Goal: Task Accomplishment & Management: Manage account settings

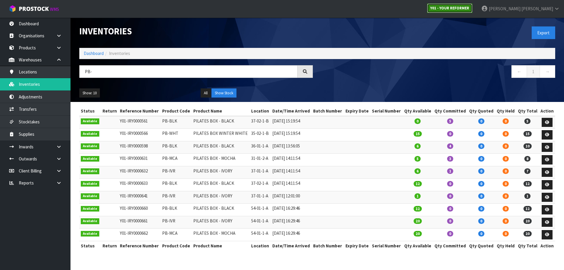
click at [472, 11] on link "Y01 - YOUR REFORMER" at bounding box center [449, 8] width 45 height 9
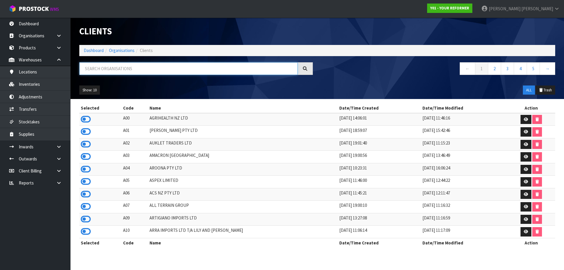
click at [147, 72] on input "text" at bounding box center [188, 68] width 218 height 13
click at [89, 132] on icon at bounding box center [86, 131] width 10 height 9
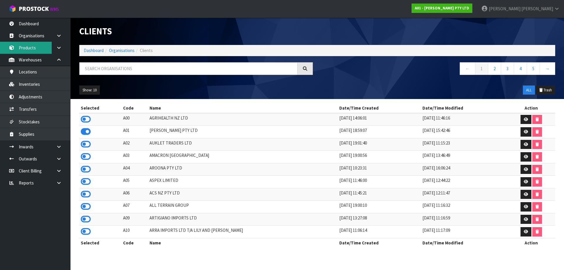
click at [37, 48] on link "Products" at bounding box center [35, 48] width 71 height 12
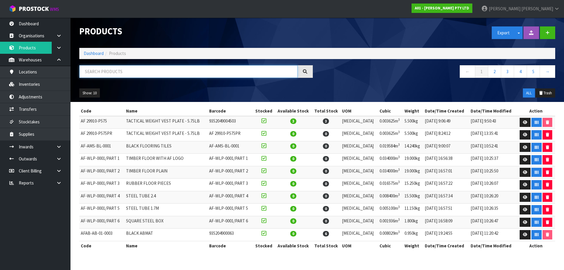
click at [124, 72] on input "text" at bounding box center [188, 71] width 218 height 13
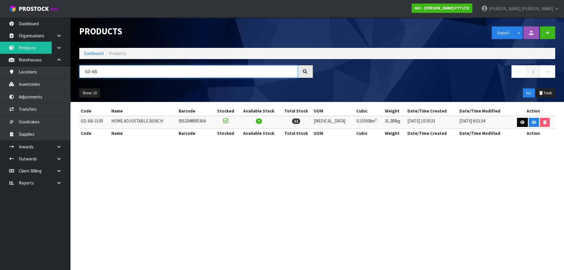
type input "GD-AB"
click at [521, 123] on icon at bounding box center [522, 122] width 4 height 4
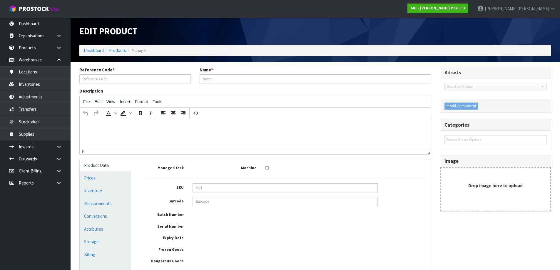
type input "GD-AB-3100"
type input "HOME ADJUSTABLE BENCH"
type input "9352049005364"
type input "123"
type input "47"
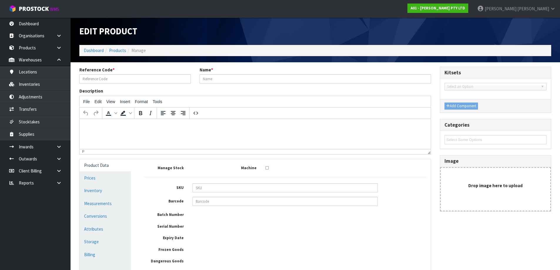
type input "26"
type input "0.150306"
type input "31.28"
click at [109, 203] on link "Measurements" at bounding box center [105, 203] width 51 height 12
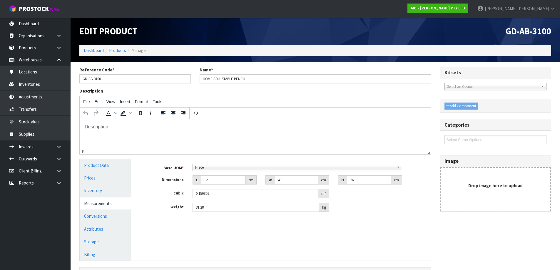
scroll to position [29, 0]
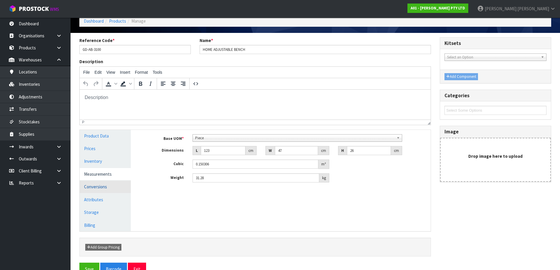
click at [105, 188] on link "Conversions" at bounding box center [105, 187] width 51 height 12
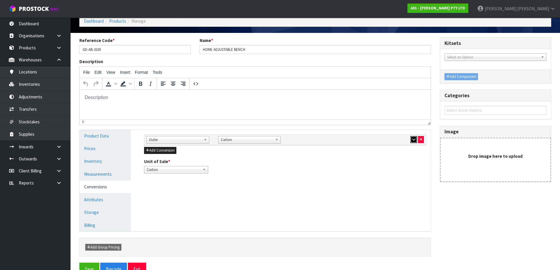
click at [413, 138] on icon "button" at bounding box center [413, 139] width 3 height 4
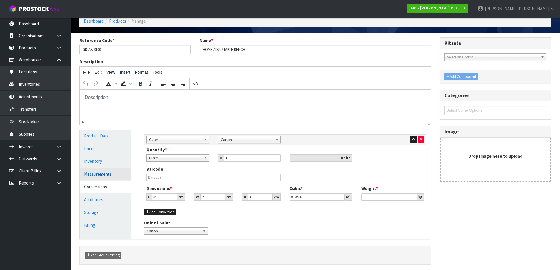
click at [112, 176] on link "Measurements" at bounding box center [105, 174] width 51 height 12
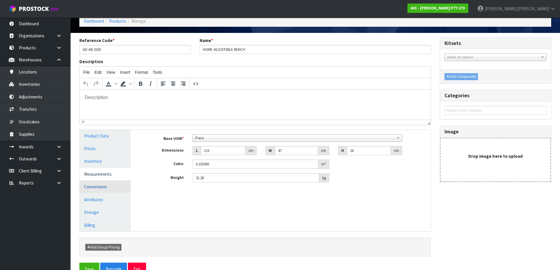
click at [96, 187] on link "Conversions" at bounding box center [105, 187] width 51 height 12
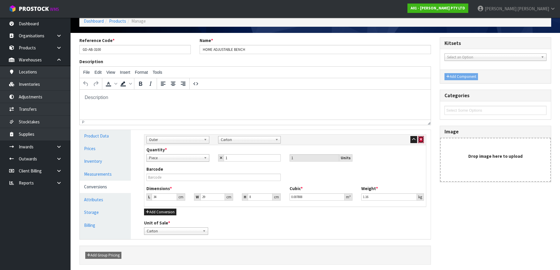
click at [422, 140] on icon "button" at bounding box center [421, 139] width 2 height 4
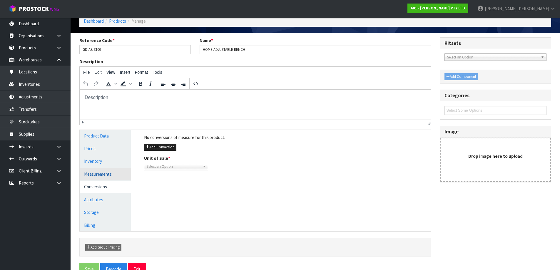
click at [106, 174] on link "Measurements" at bounding box center [105, 174] width 51 height 12
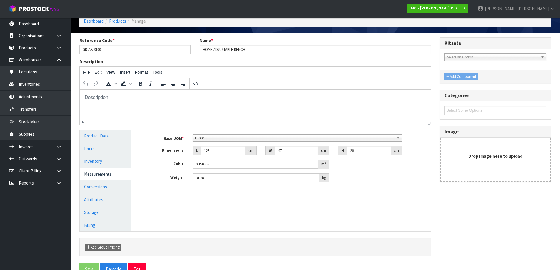
scroll to position [106, 0]
click at [262, 141] on div "Piece" at bounding box center [296, 137] width 209 height 7
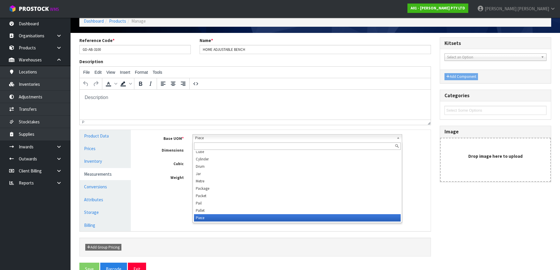
click at [260, 147] on input "text" at bounding box center [297, 145] width 207 height 7
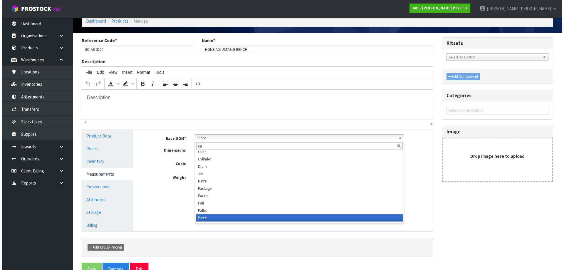
scroll to position [0, 0]
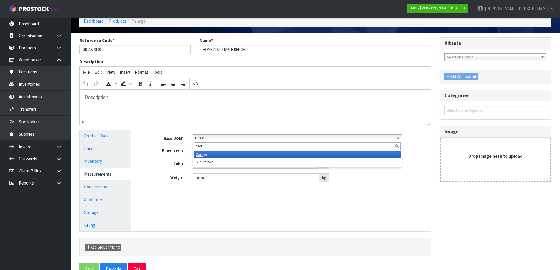
type input "cart"
click at [259, 152] on li "Cart on" at bounding box center [297, 154] width 207 height 7
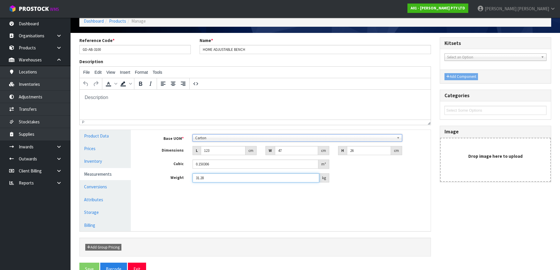
click at [222, 177] on input "31.28" at bounding box center [255, 177] width 127 height 9
type input "26.1"
click at [379, 151] on input "26" at bounding box center [369, 150] width 44 height 9
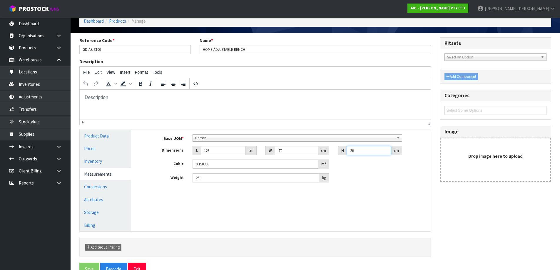
type input "2"
type input "0.011562"
type input "21"
type input "0.121401"
type input "21"
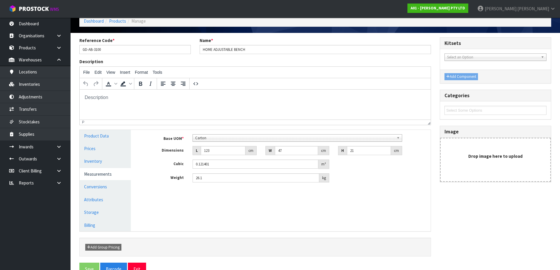
click at [222, 211] on div "Manage Stock Machine SKU Barcode 9352049005364 Batch Number Serial Number Expir…" at bounding box center [285, 180] width 300 height 101
click at [110, 184] on link "Conversions" at bounding box center [105, 187] width 51 height 12
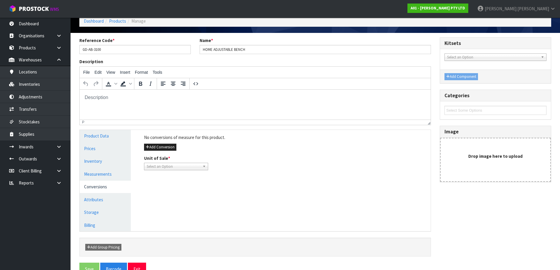
click at [167, 163] on span "Select an Option" at bounding box center [173, 166] width 53 height 7
click at [165, 177] on input "text" at bounding box center [175, 174] width 61 height 7
click at [162, 186] on li "Piece" at bounding box center [175, 182] width 61 height 7
click at [87, 267] on button "Save" at bounding box center [89, 269] width 20 height 13
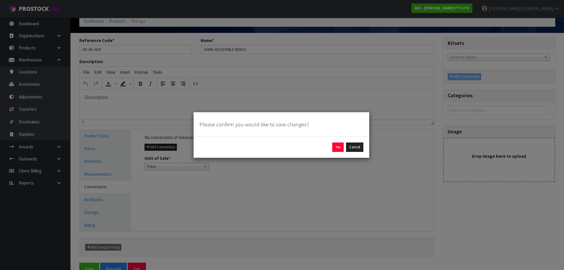
click at [331, 149] on div "Yes Cancel" at bounding box center [281, 146] width 164 height 9
click at [334, 148] on button "Yes" at bounding box center [337, 146] width 11 height 9
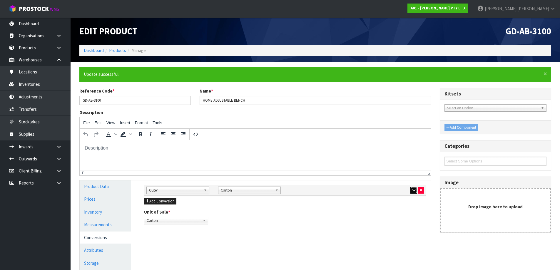
click at [413, 189] on icon "button" at bounding box center [413, 190] width 3 height 4
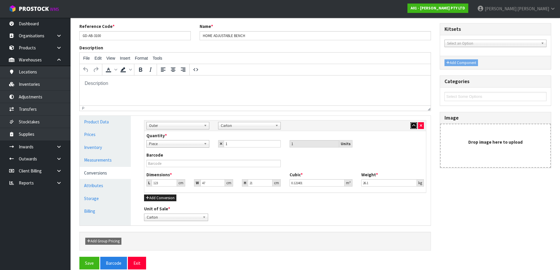
scroll to position [73, 0]
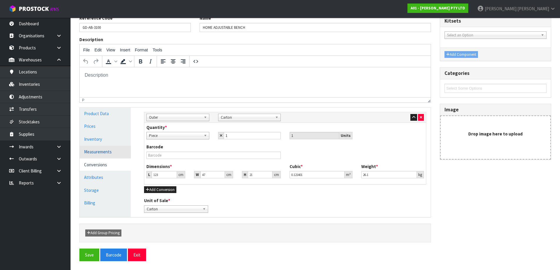
click at [118, 149] on link "Measurements" at bounding box center [105, 152] width 51 height 12
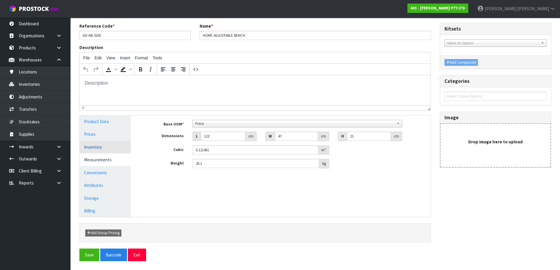
scroll to position [65, 0]
click at [118, 169] on link "Conversions" at bounding box center [105, 173] width 51 height 12
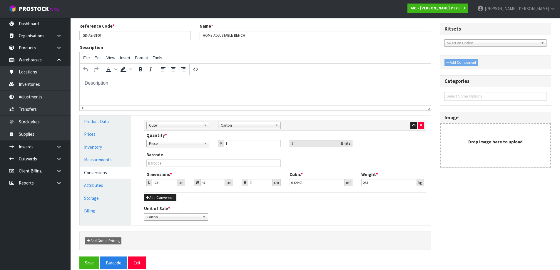
scroll to position [73, 0]
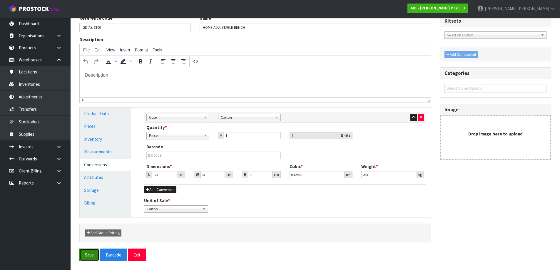
click at [93, 257] on button "Save" at bounding box center [89, 255] width 20 height 13
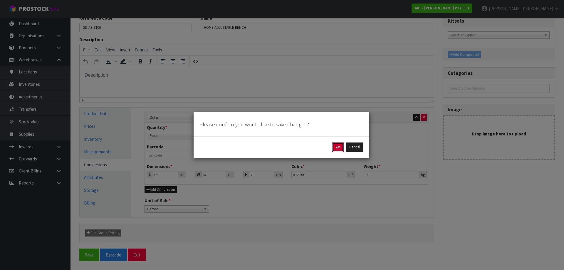
click at [336, 147] on button "Yes" at bounding box center [337, 146] width 11 height 9
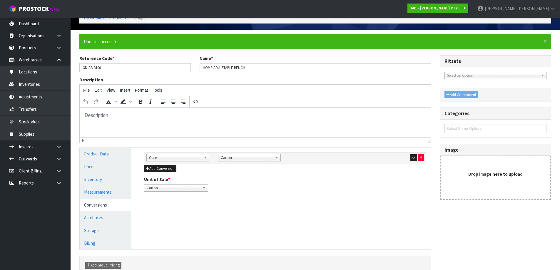
scroll to position [65, 0]
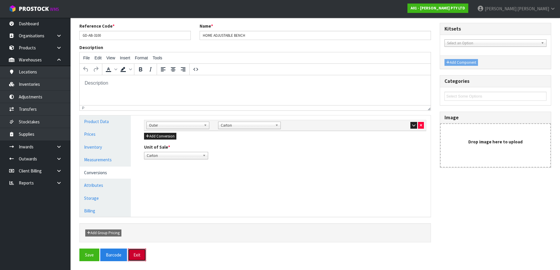
click at [137, 260] on button "Exit" at bounding box center [137, 255] width 18 height 13
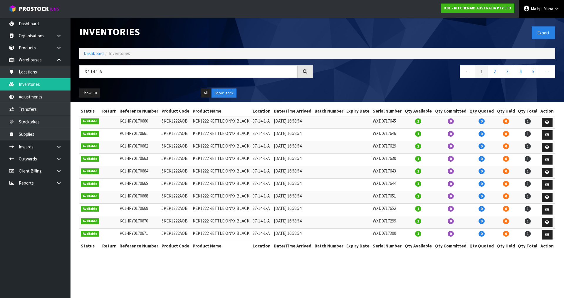
click at [542, 12] on link "Ma Epi Mana" at bounding box center [541, 9] width 45 height 18
click at [542, 21] on link "Logout" at bounding box center [540, 23] width 46 height 8
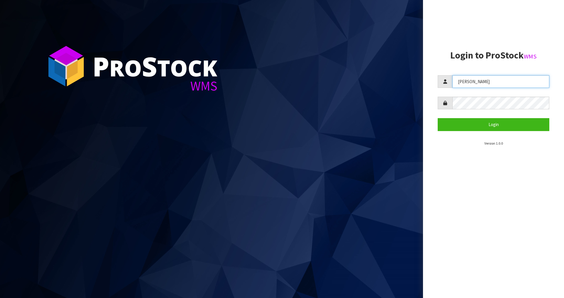
click at [486, 83] on input "[PERSON_NAME]" at bounding box center [500, 81] width 97 height 13
type input "Mana"
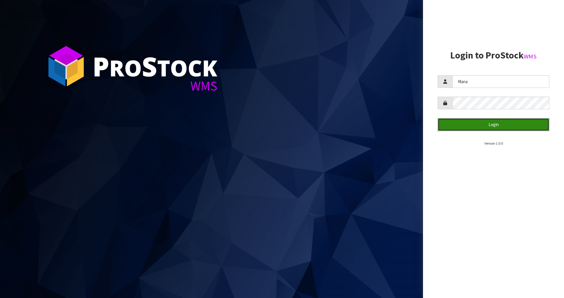
click at [454, 125] on button "Login" at bounding box center [494, 124] width 112 height 13
